Goal: Book appointment/travel/reservation

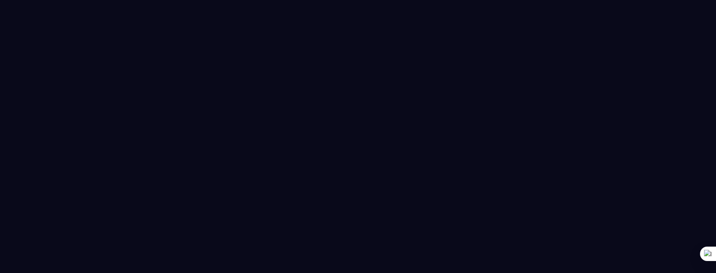
scroll to position [6, 0]
